Goal: Transaction & Acquisition: Book appointment/travel/reservation

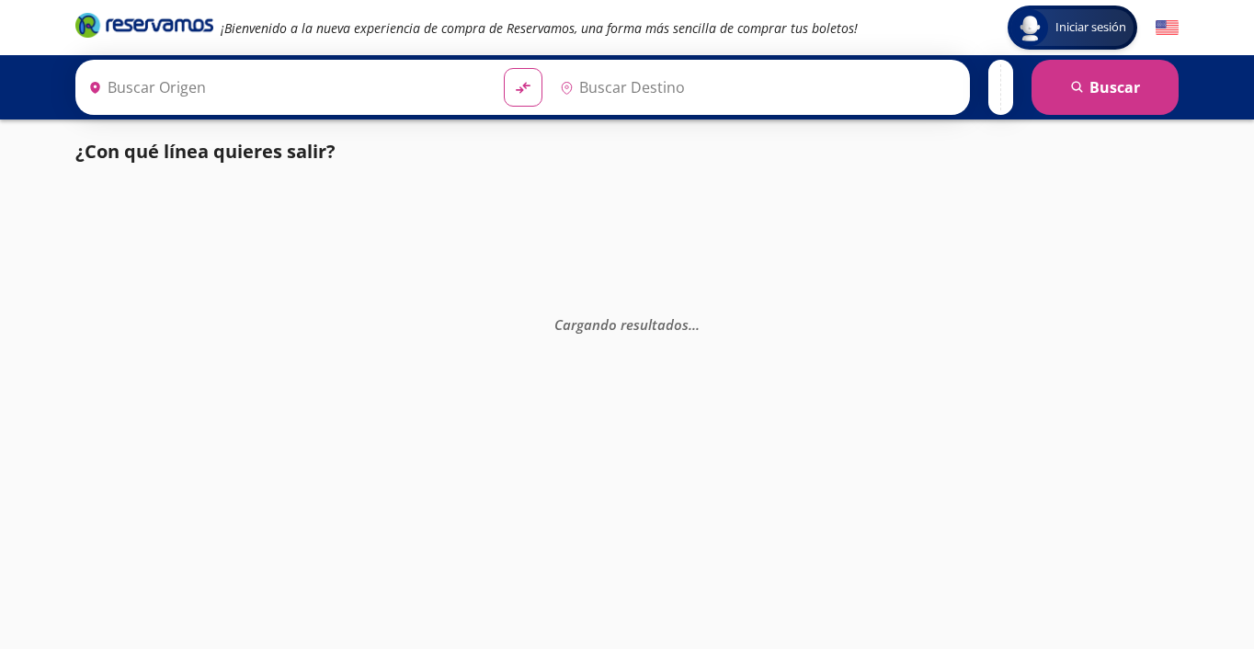
type input "[GEOGRAPHIC_DATA], [GEOGRAPHIC_DATA]"
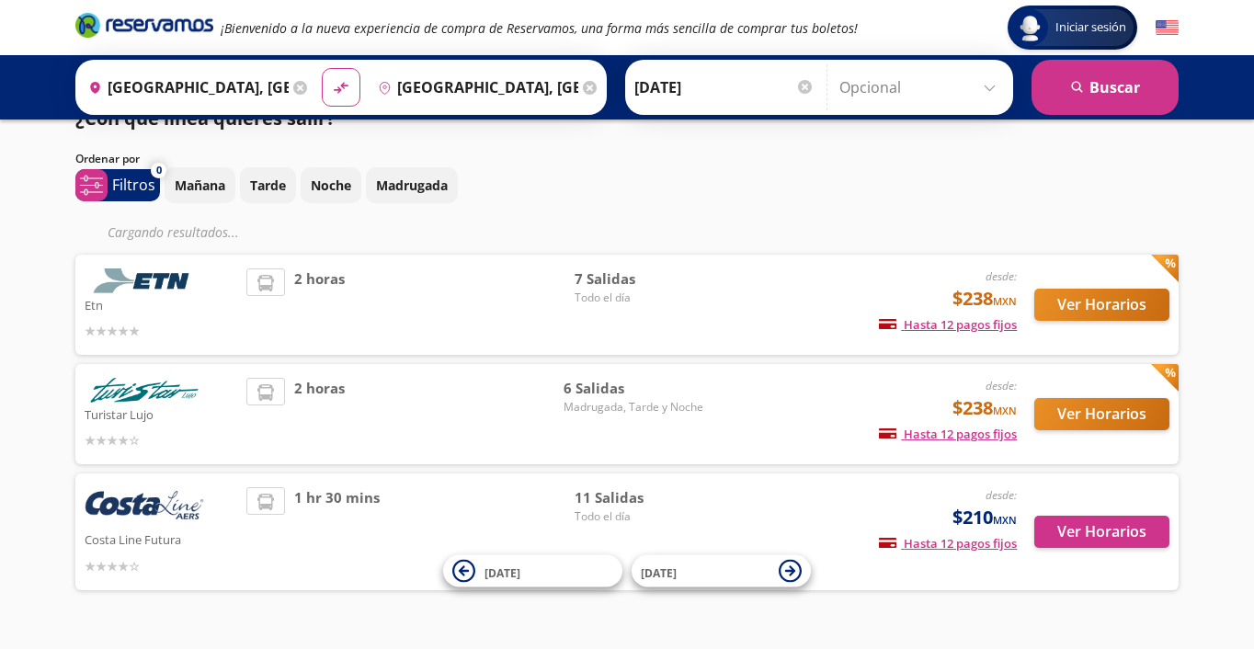
scroll to position [39, 0]
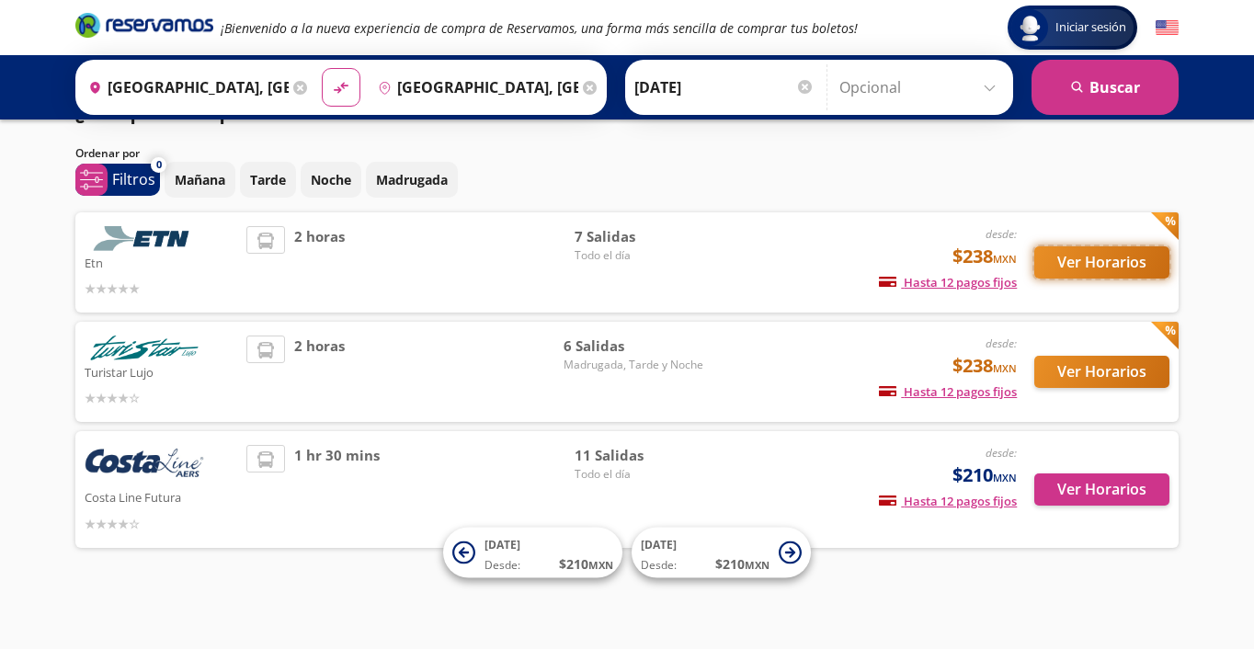
click at [1071, 267] on button "Ver Horarios" at bounding box center [1102, 262] width 135 height 32
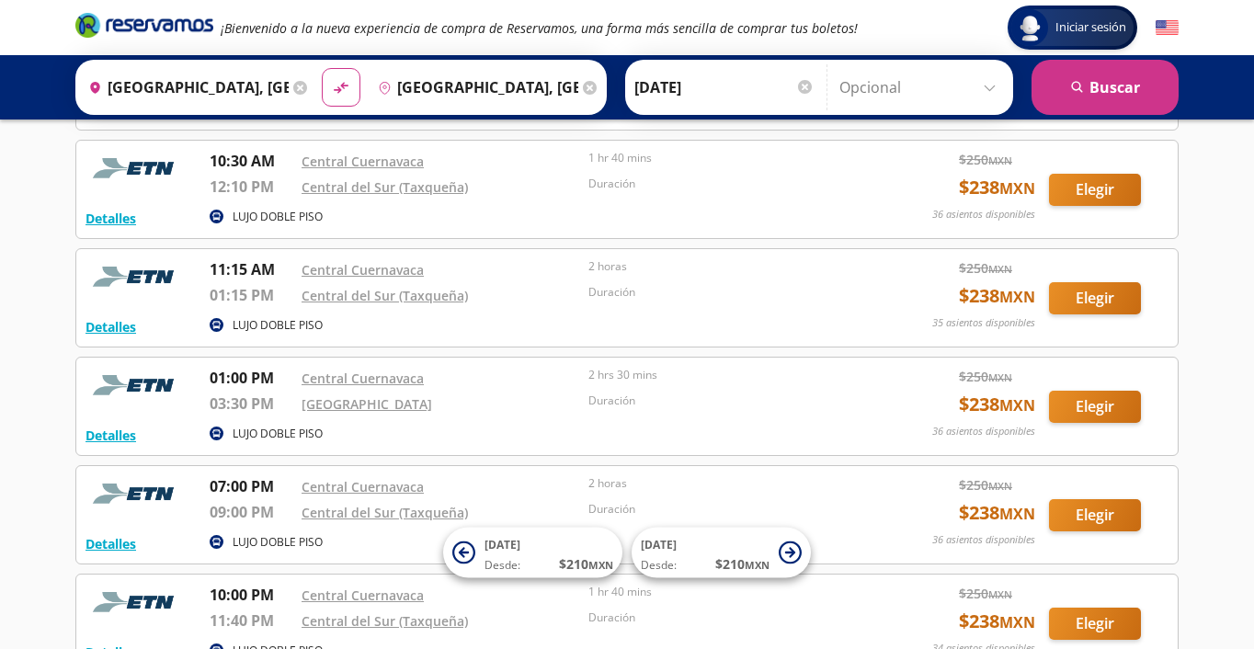
scroll to position [295, 0]
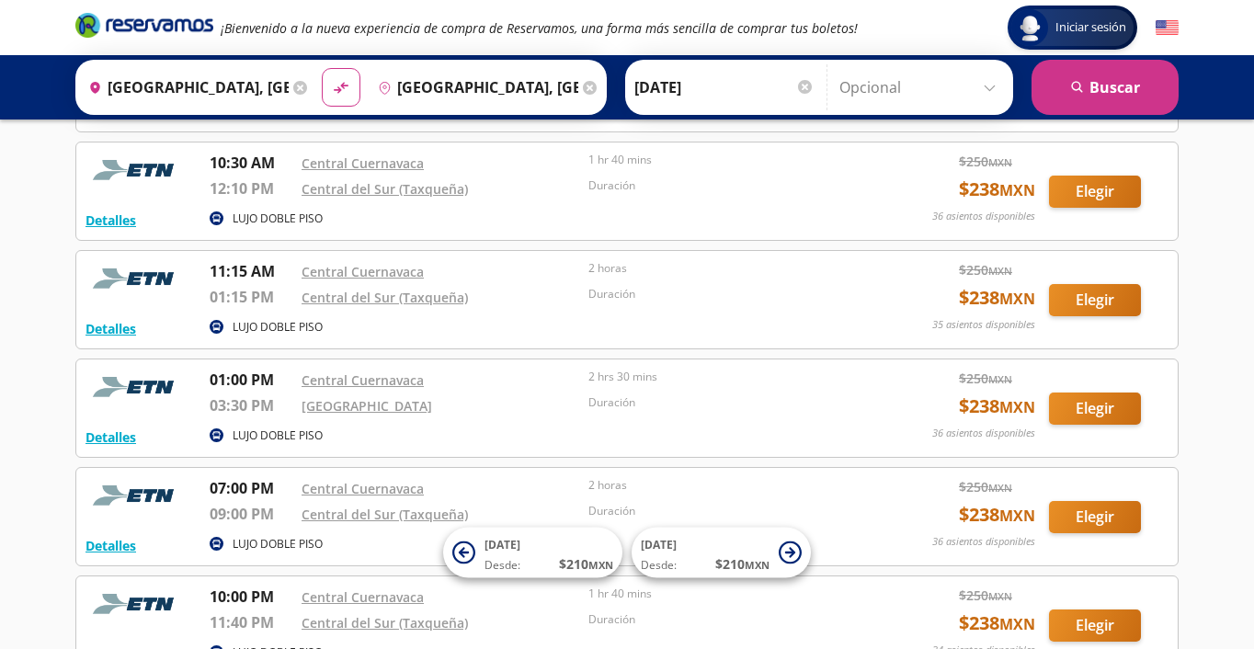
click at [245, 80] on input "[GEOGRAPHIC_DATA], [GEOGRAPHIC_DATA]" at bounding box center [185, 87] width 208 height 46
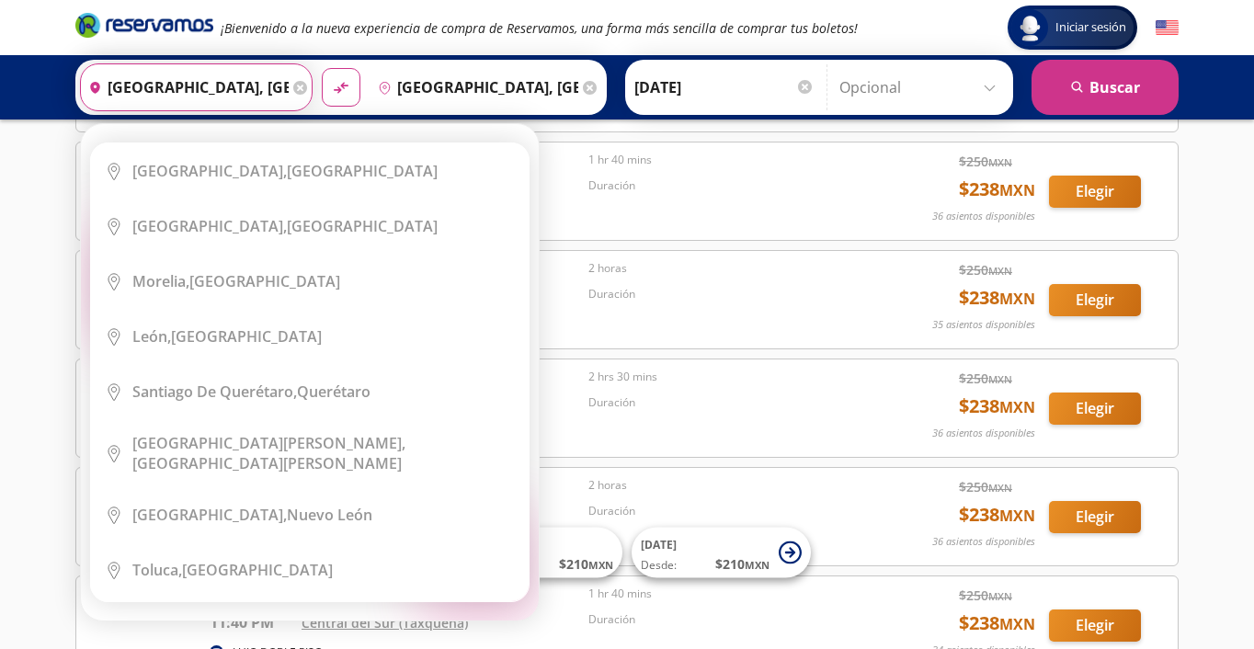
click at [303, 82] on icon at bounding box center [300, 88] width 14 height 14
type input "c"
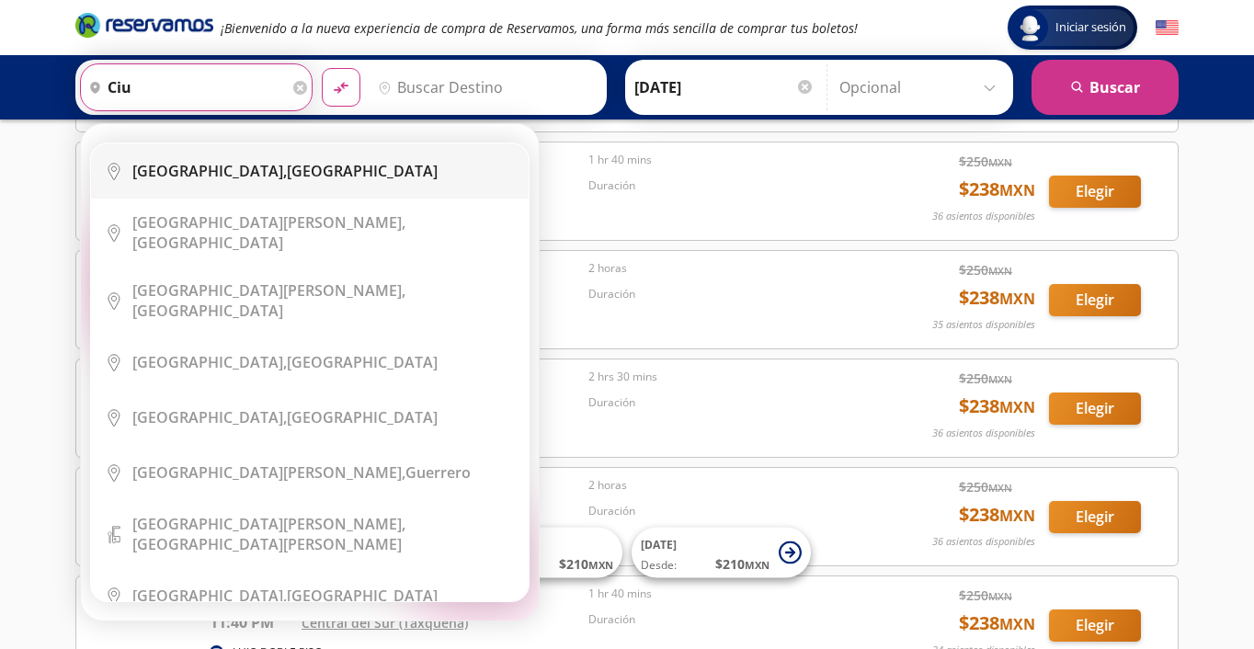
click at [212, 180] on b "[GEOGRAPHIC_DATA]," at bounding box center [209, 171] width 155 height 20
type input "[GEOGRAPHIC_DATA], [GEOGRAPHIC_DATA]"
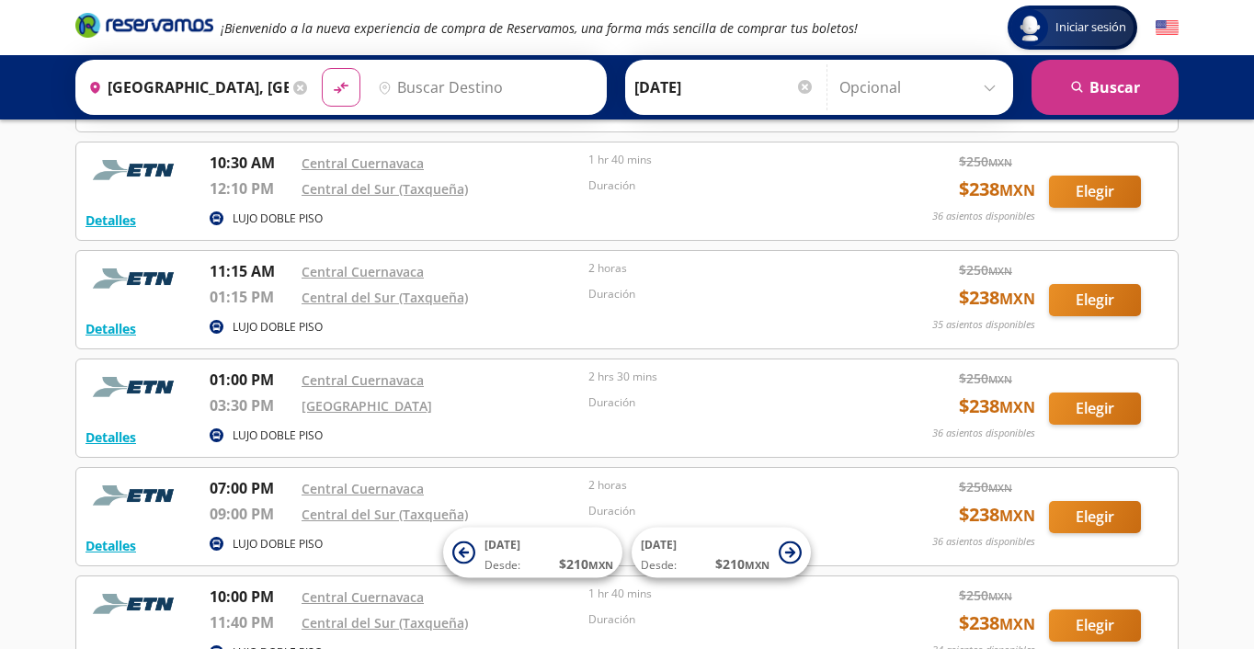
click at [463, 85] on input "Destino" at bounding box center [484, 87] width 226 height 46
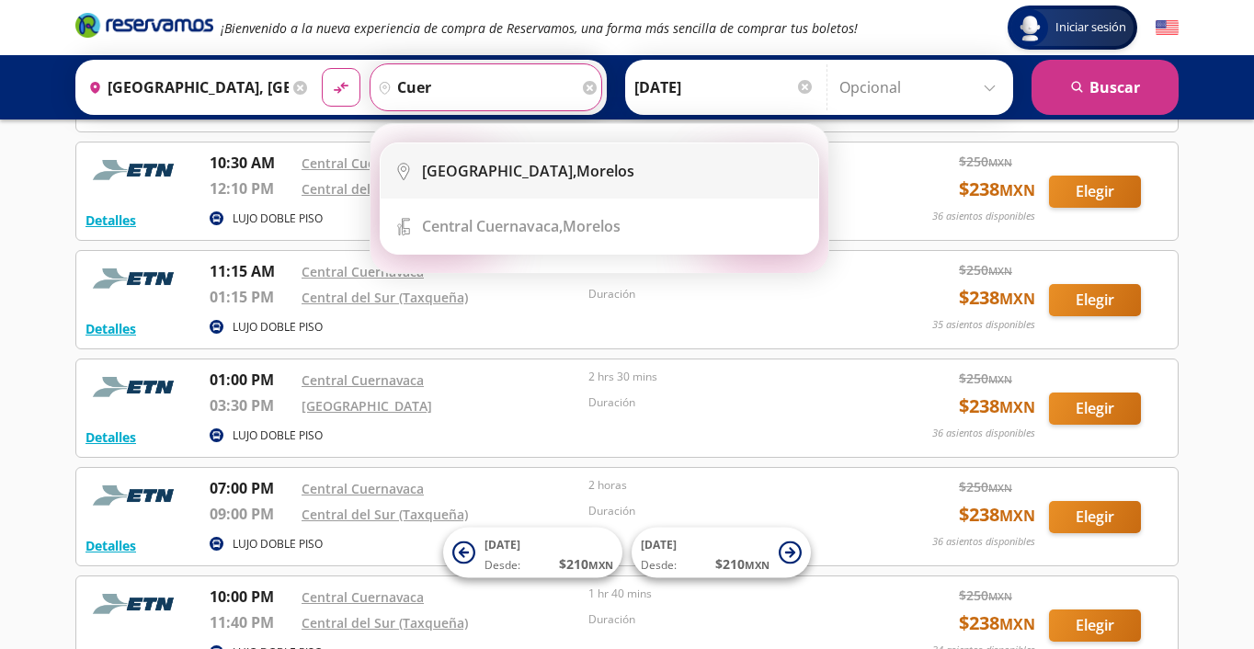
click at [470, 166] on b "[GEOGRAPHIC_DATA]," at bounding box center [499, 171] width 155 height 20
type input "[GEOGRAPHIC_DATA], [GEOGRAPHIC_DATA]"
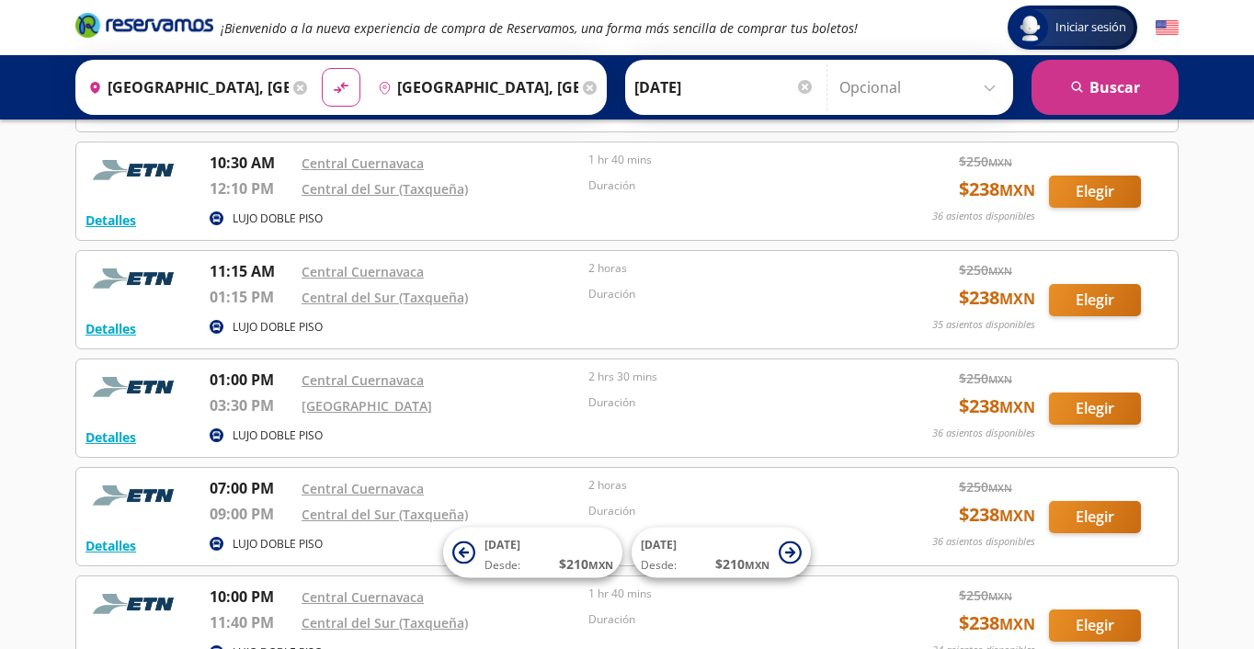
click at [756, 95] on input "[DATE]" at bounding box center [725, 87] width 180 height 46
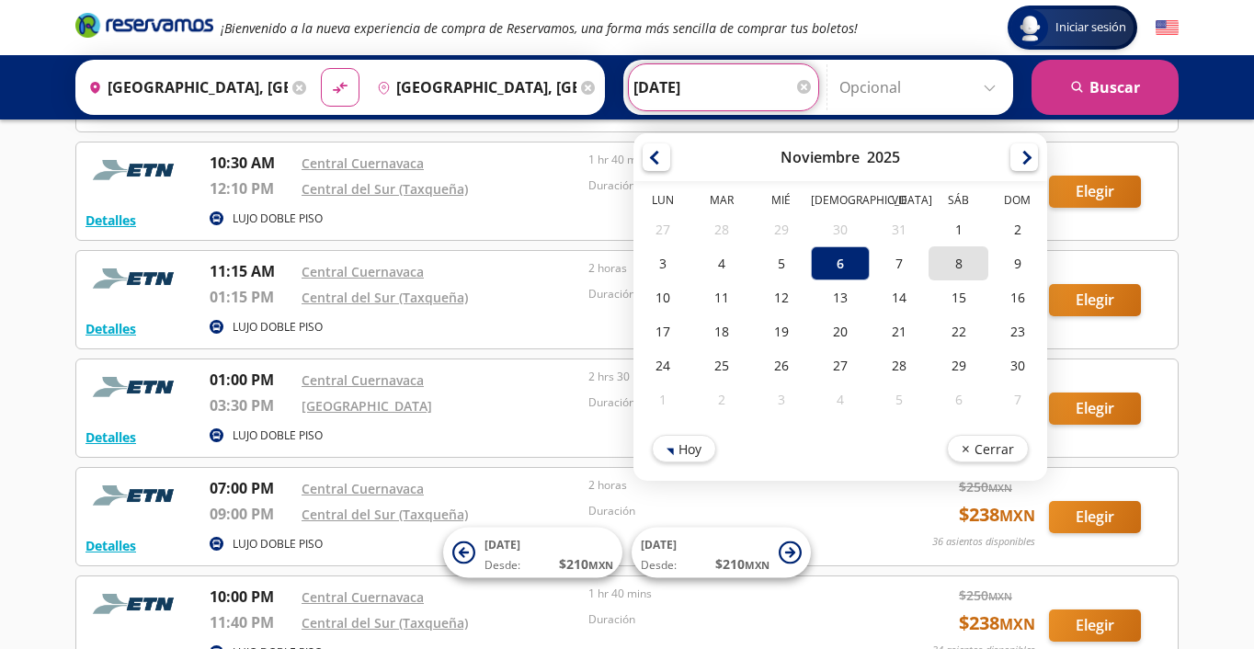
click at [967, 265] on div "8" at bounding box center [958, 263] width 59 height 34
type input "[DATE]"
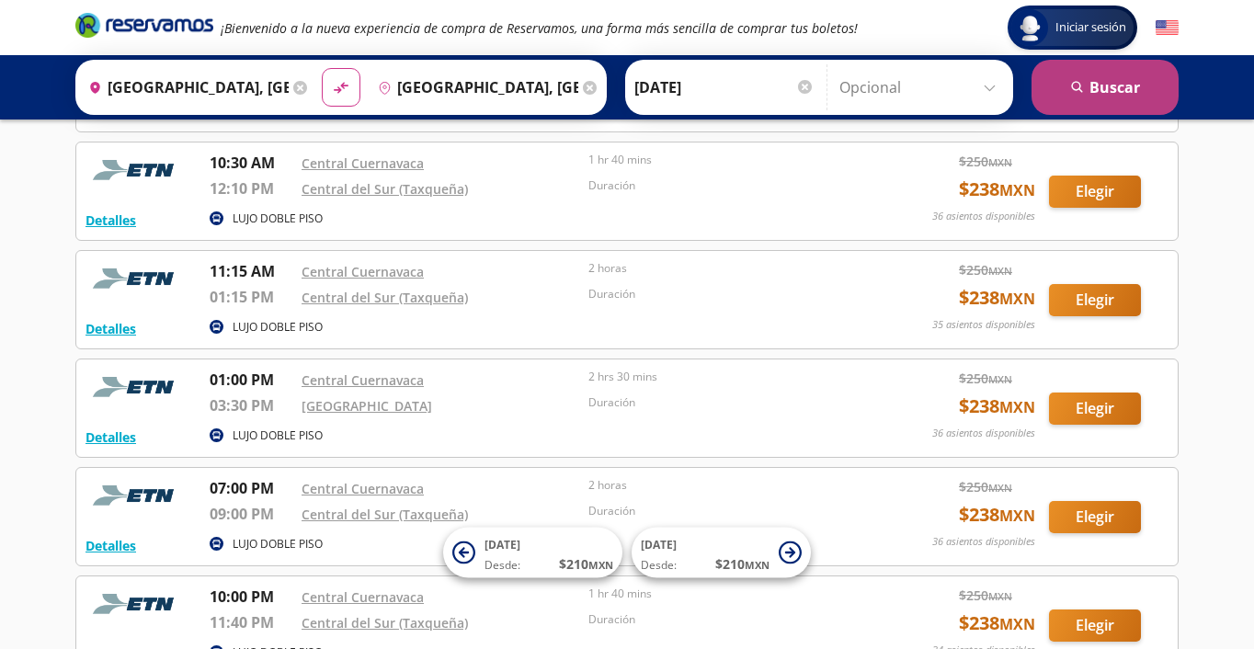
click at [1080, 82] on icon "search" at bounding box center [1078, 88] width 14 height 14
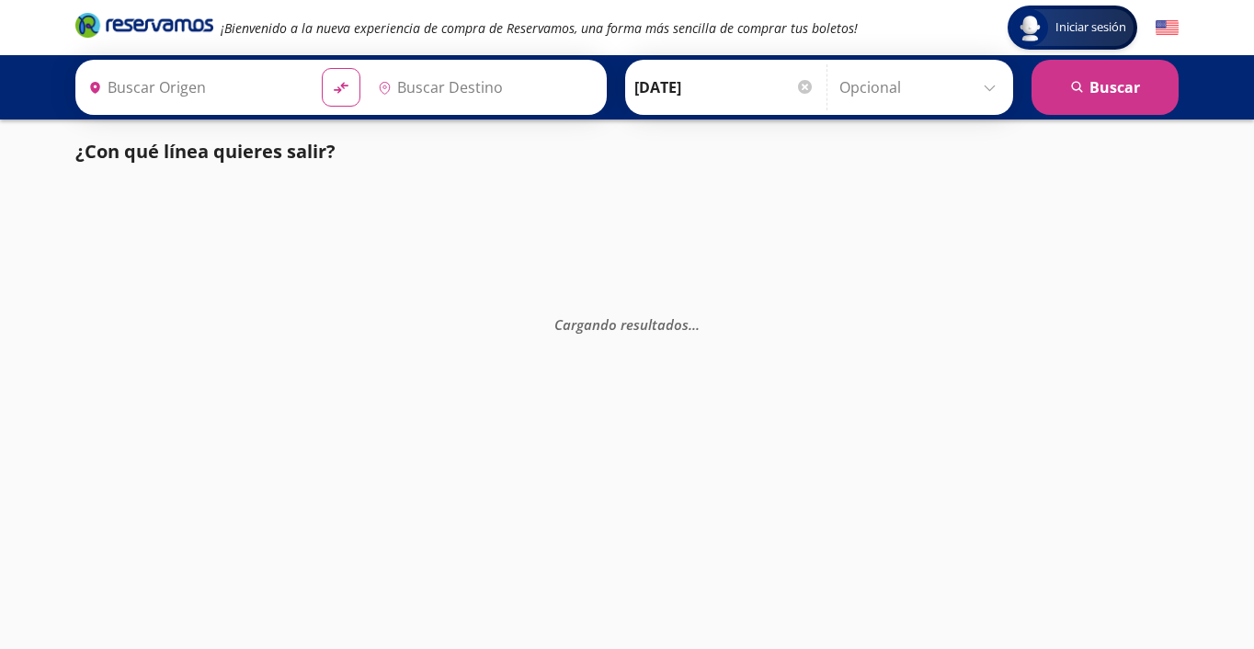
type input "[GEOGRAPHIC_DATA], [GEOGRAPHIC_DATA]"
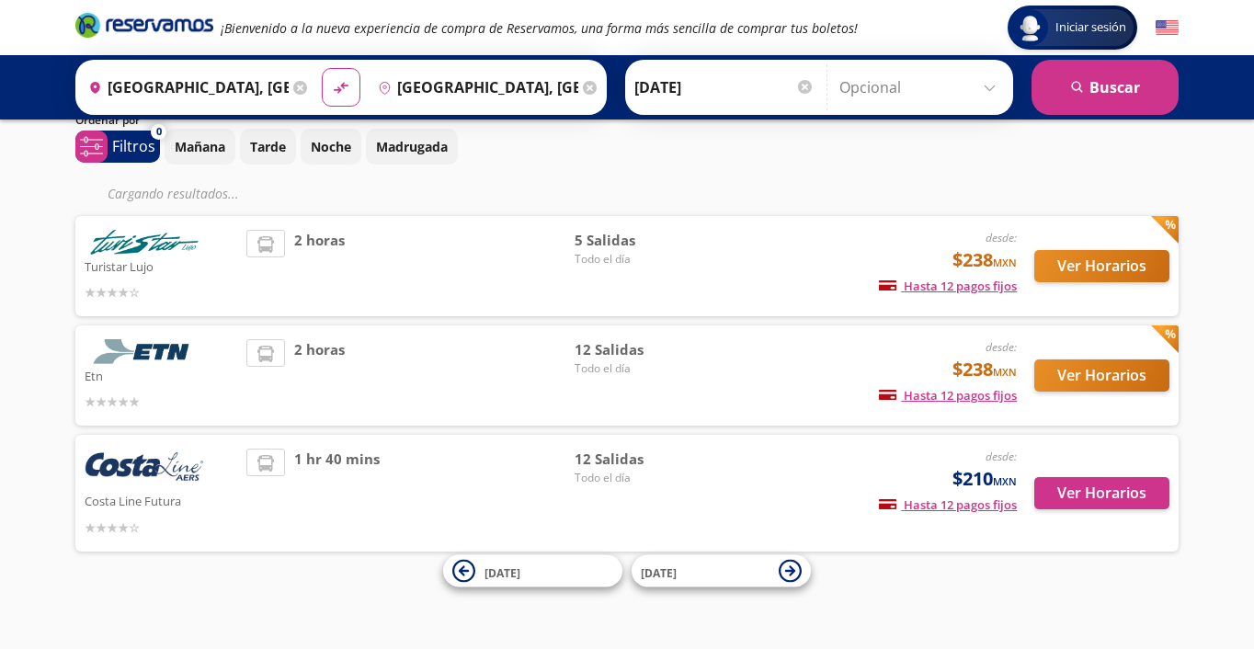
scroll to position [75, 0]
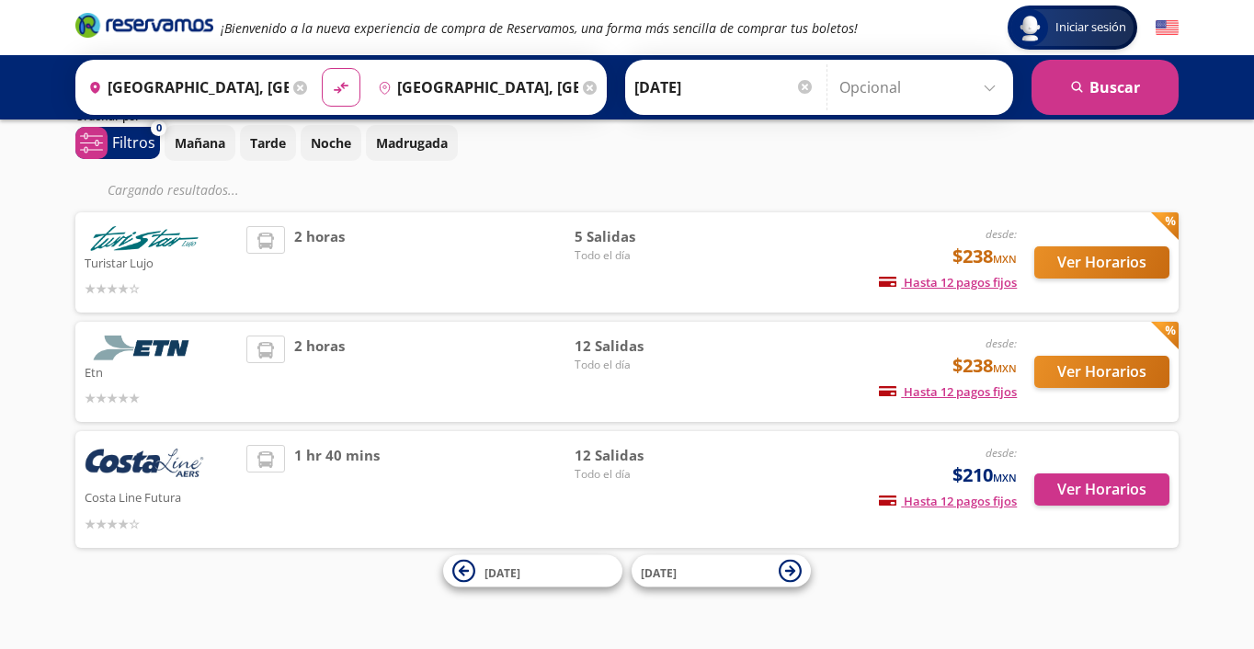
click at [183, 397] on div at bounding box center [161, 397] width 153 height 22
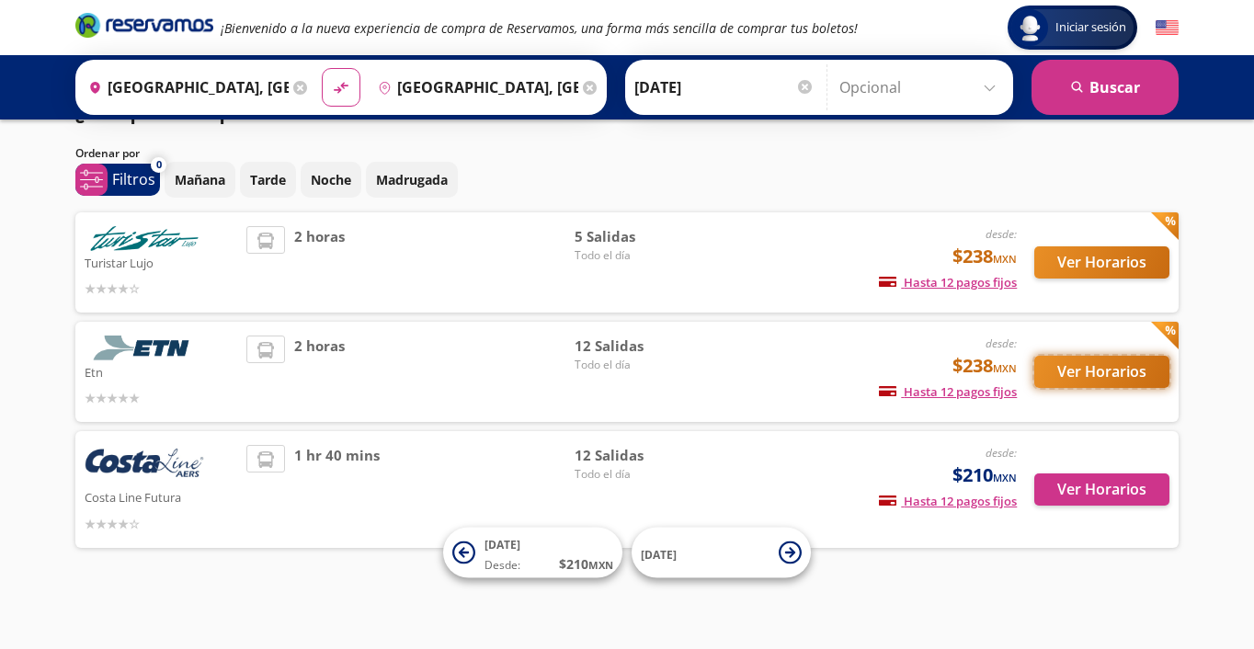
click at [1061, 369] on button "Ver Horarios" at bounding box center [1102, 372] width 135 height 32
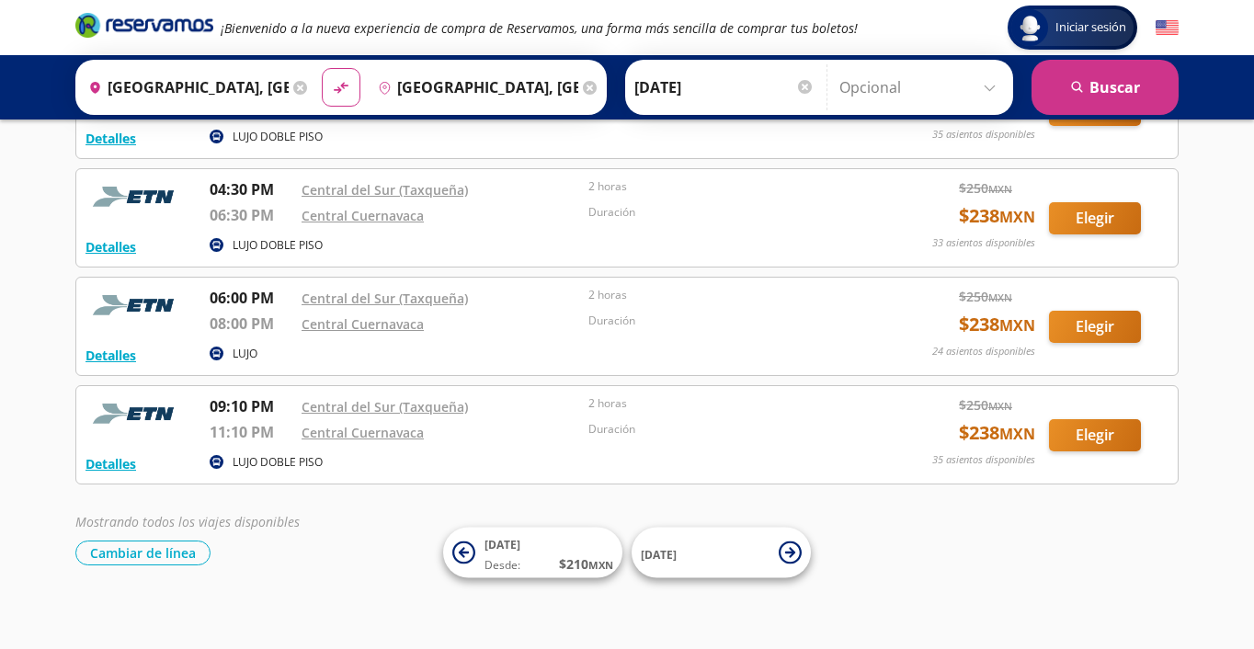
scroll to position [1037, 0]
